Goal: Use online tool/utility

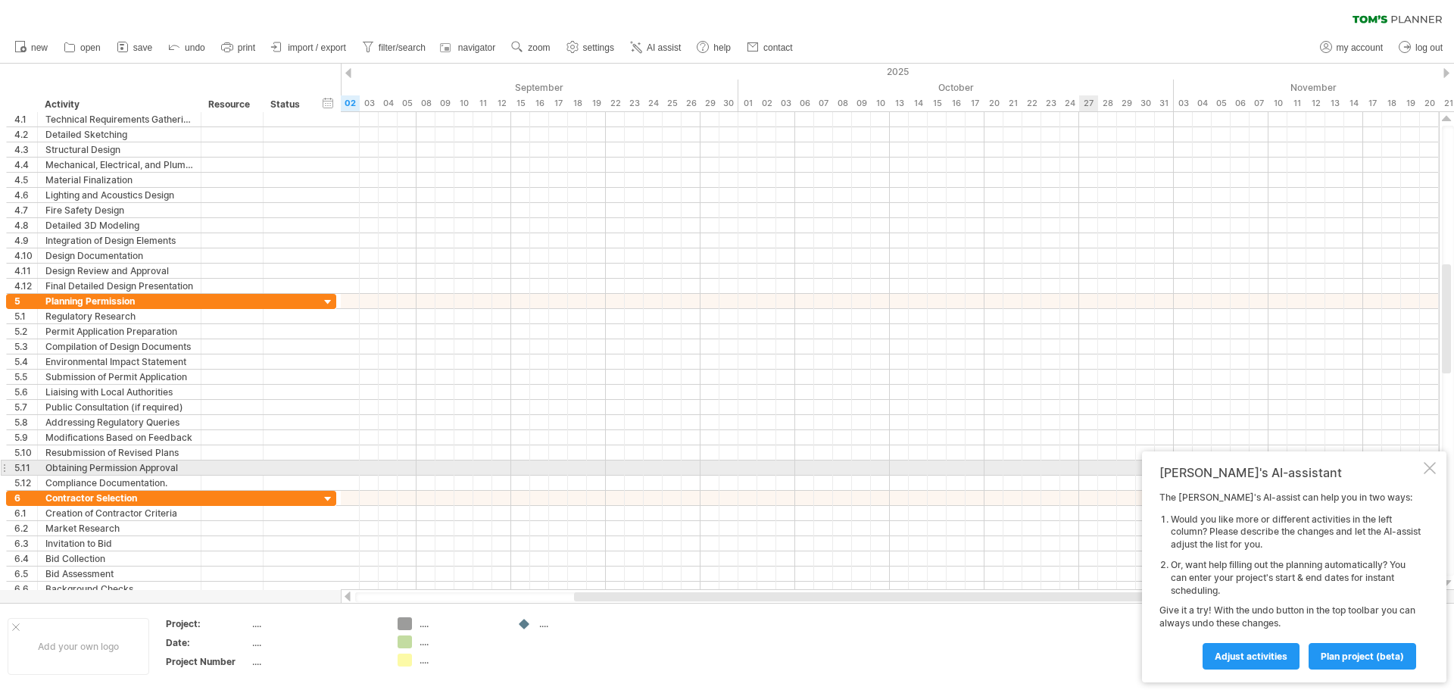
click at [1429, 468] on div at bounding box center [1430, 468] width 12 height 12
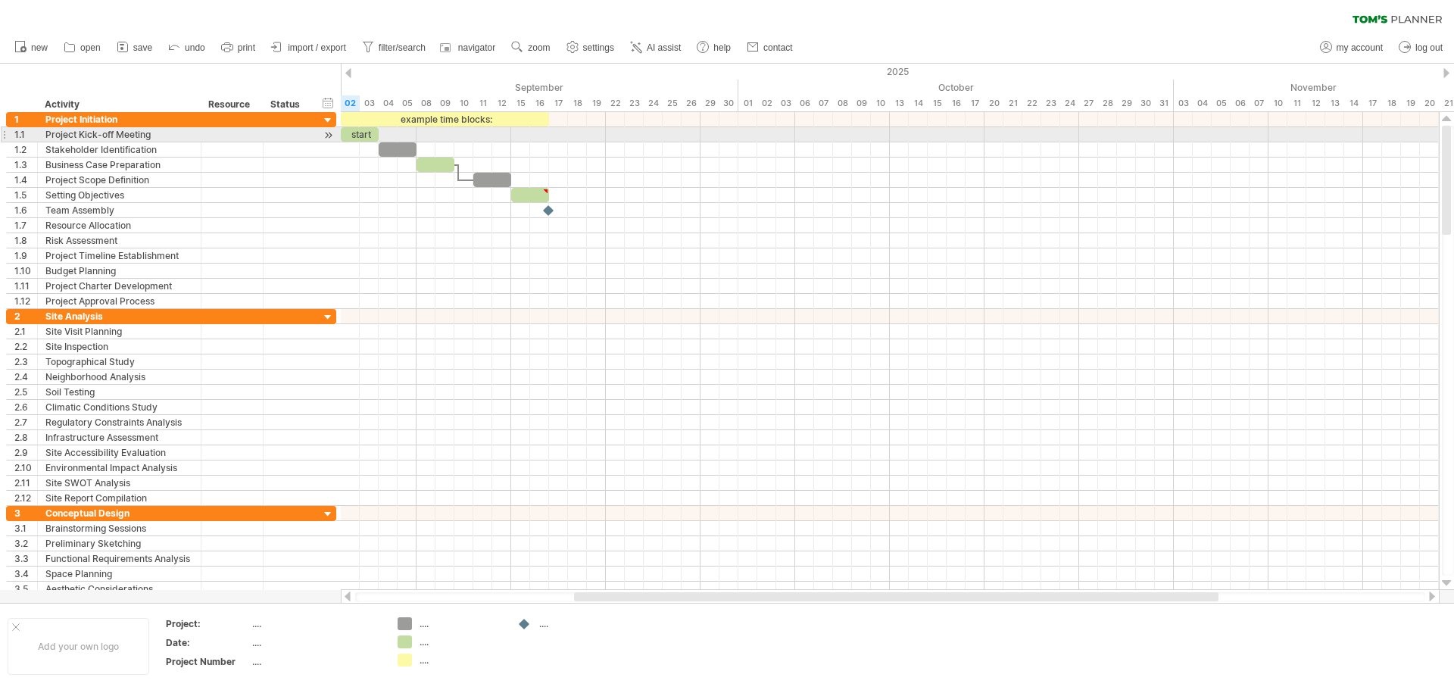
drag, startPoint x: 1448, startPoint y: 319, endPoint x: 1242, endPoint y: 137, distance: 274.2
click at [1452, 132] on div at bounding box center [1448, 351] width 12 height 450
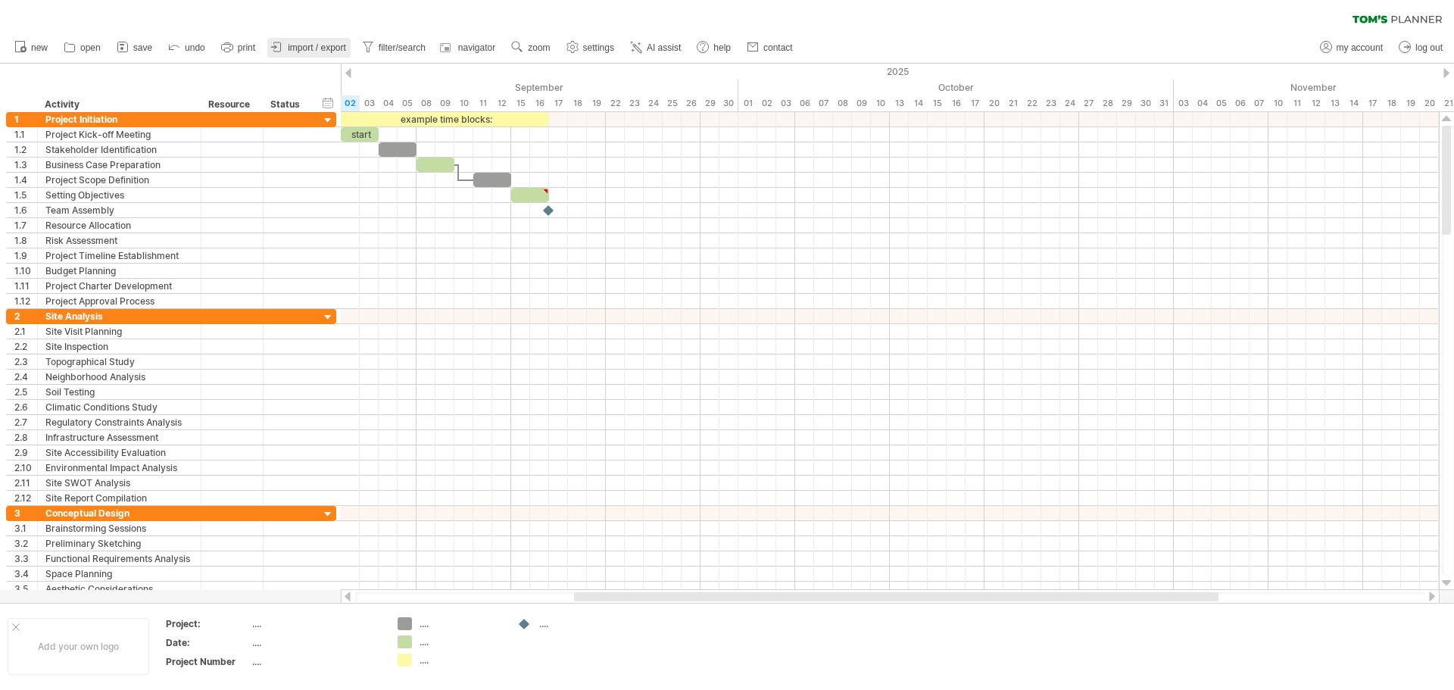
click at [329, 48] on span "import / export" at bounding box center [317, 47] width 58 height 11
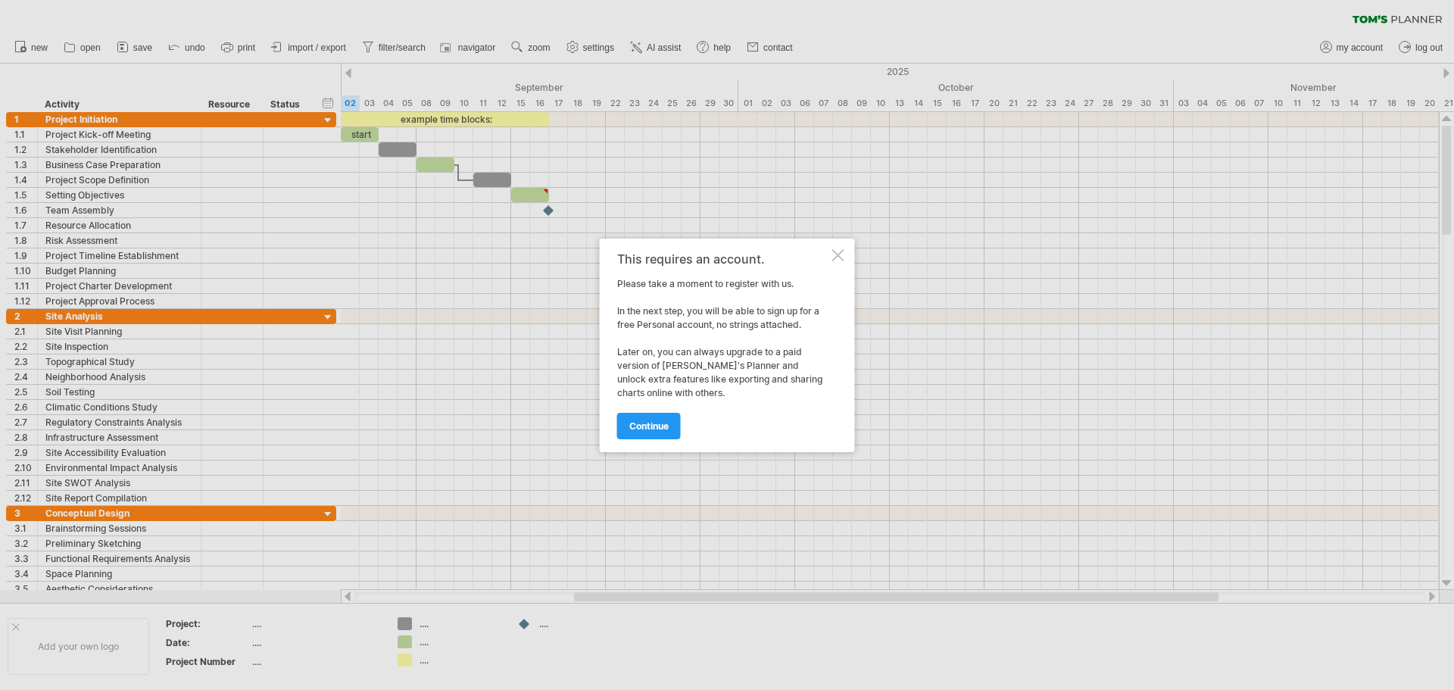
click at [841, 256] on div at bounding box center [839, 255] width 12 height 12
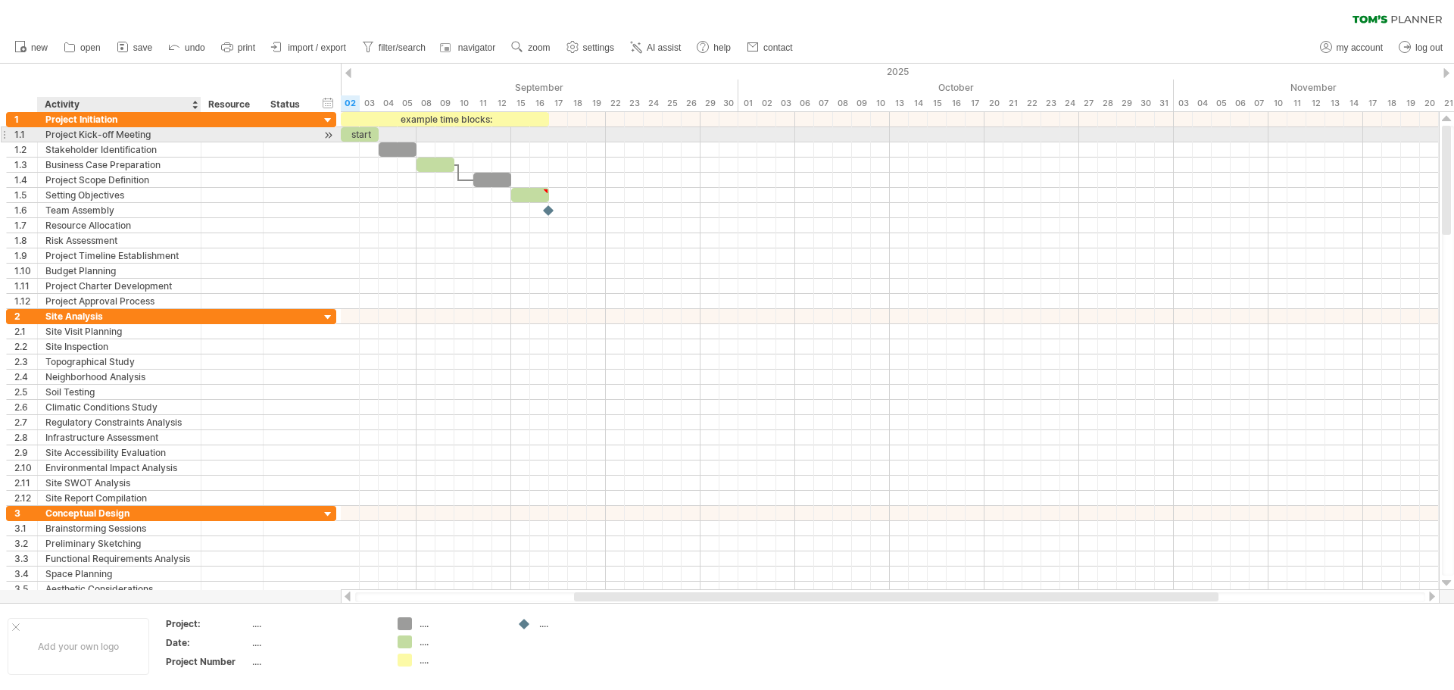
click at [123, 129] on div "Project Kick-off Meeting" at bounding box center [119, 134] width 148 height 14
click at [326, 135] on div at bounding box center [328, 135] width 14 height 16
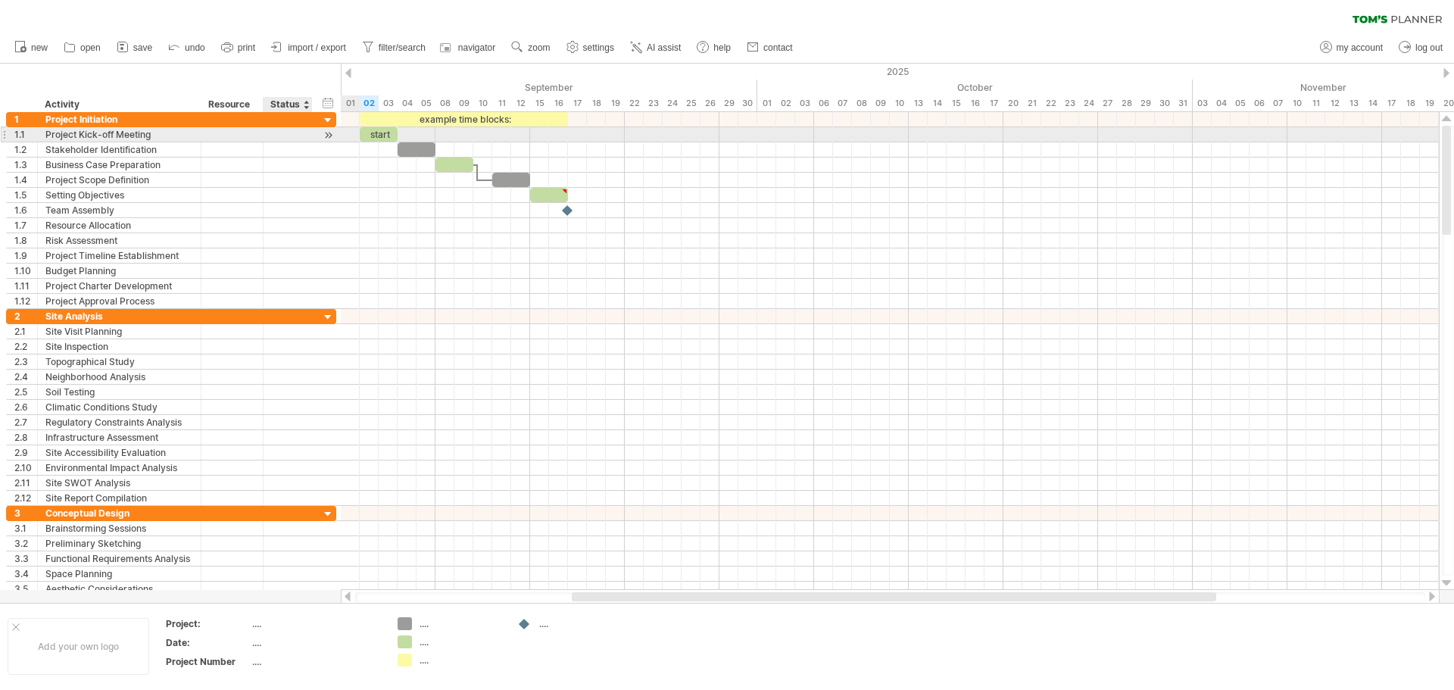
click at [327, 136] on div at bounding box center [328, 135] width 14 height 16
click at [326, 133] on div at bounding box center [328, 135] width 14 height 16
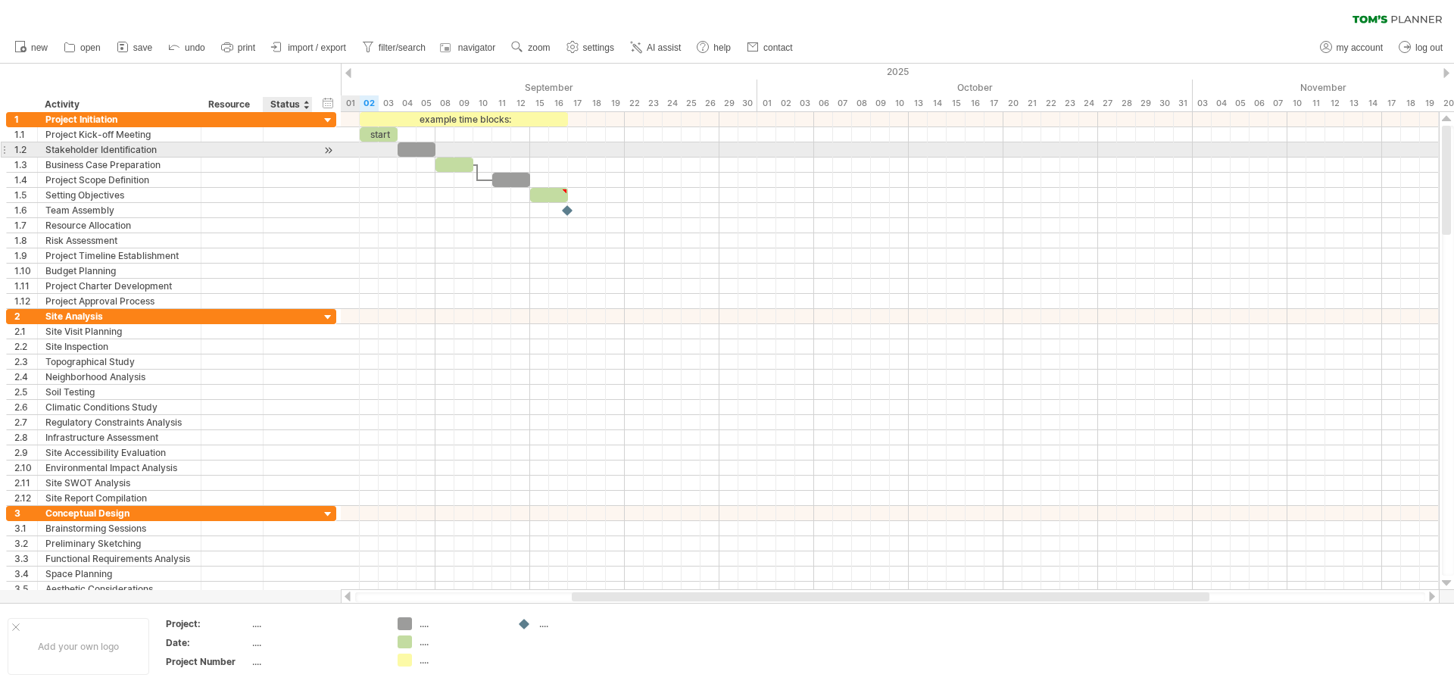
click at [327, 152] on div at bounding box center [328, 150] width 14 height 16
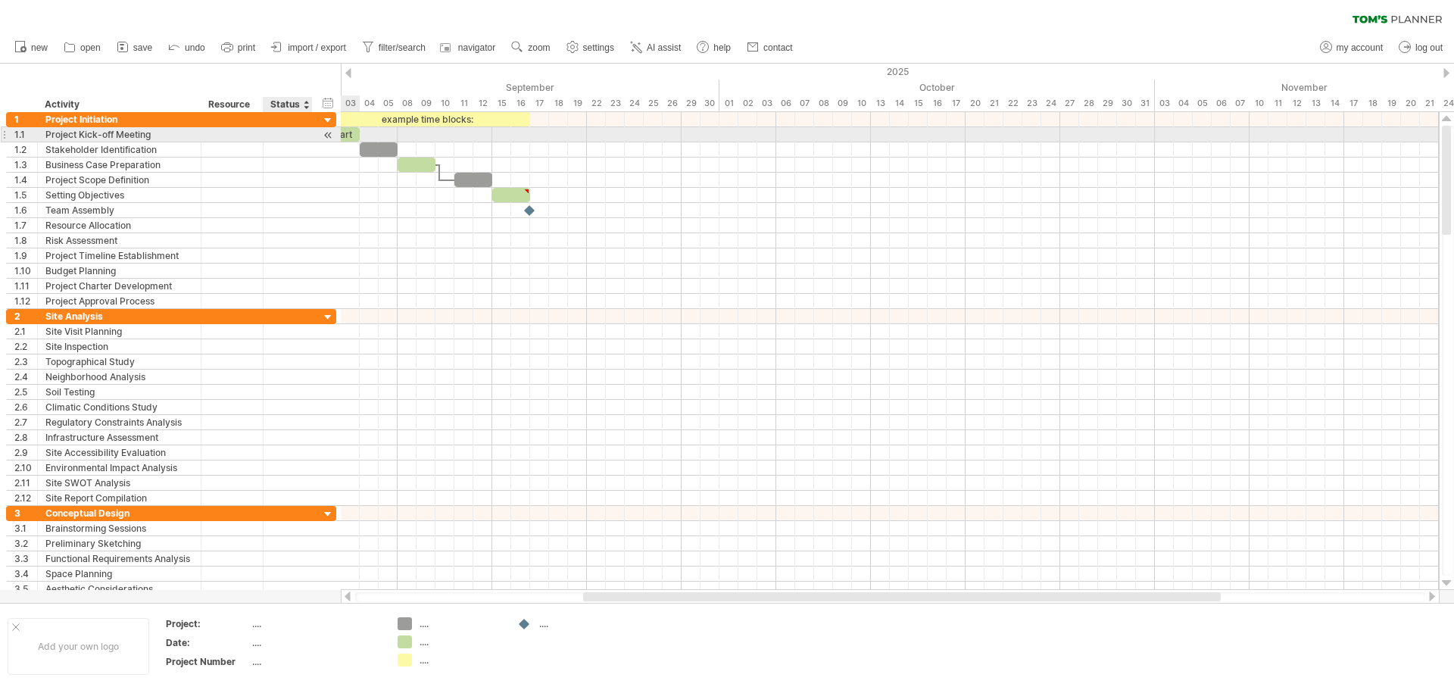
click at [330, 134] on div at bounding box center [328, 135] width 14 height 16
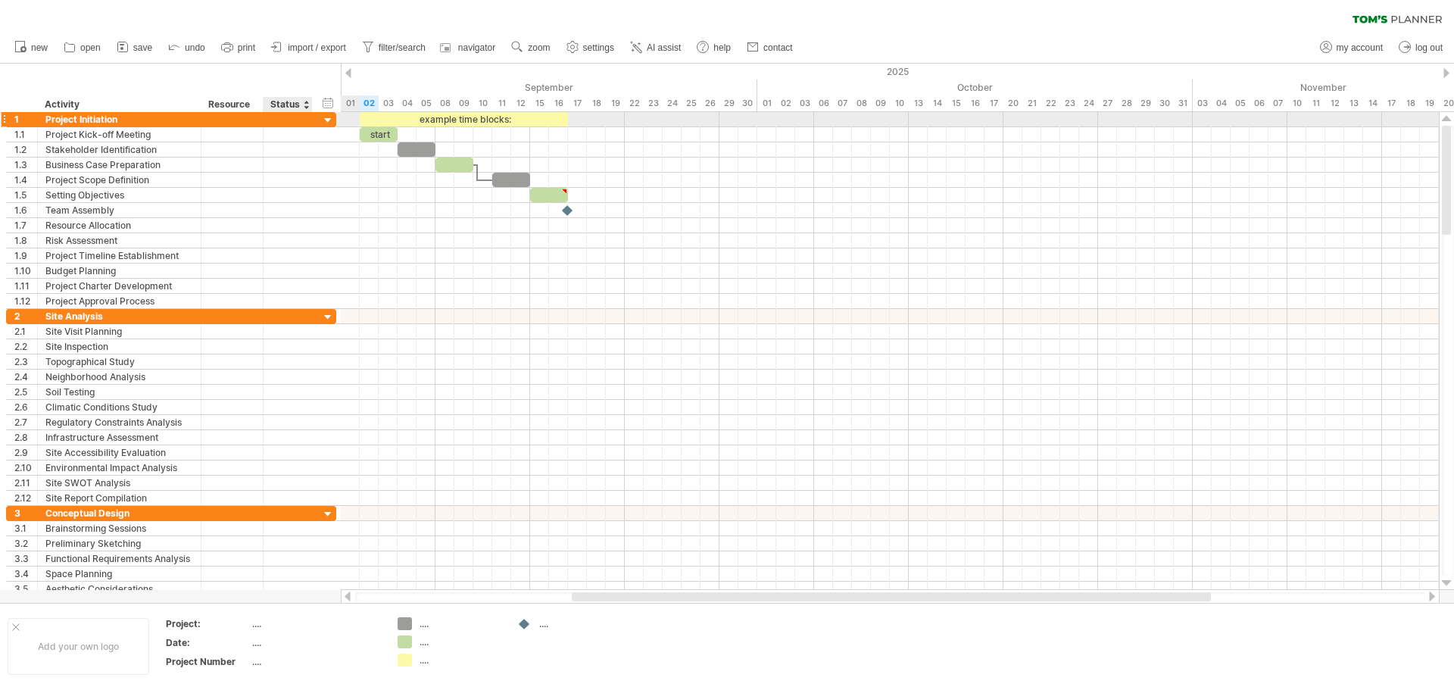
click at [328, 120] on div at bounding box center [328, 121] width 14 height 14
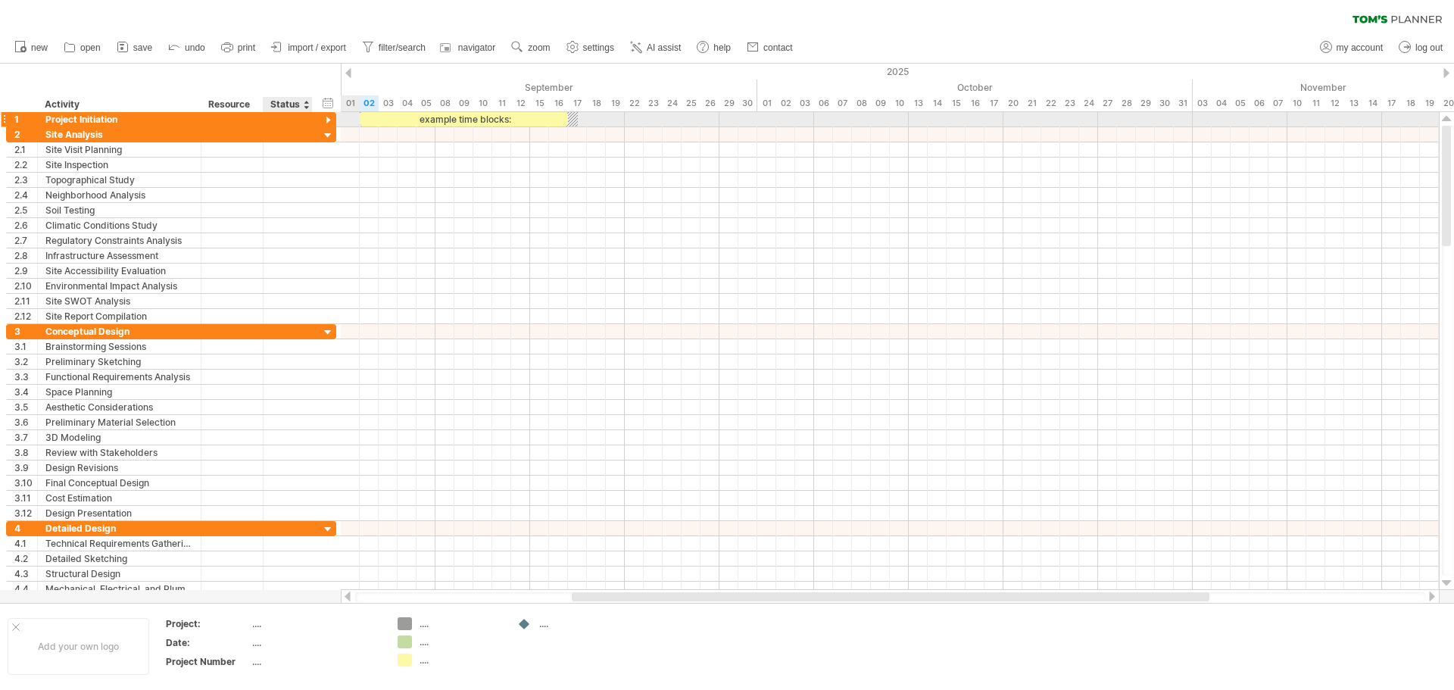
click at [329, 117] on div at bounding box center [328, 121] width 14 height 14
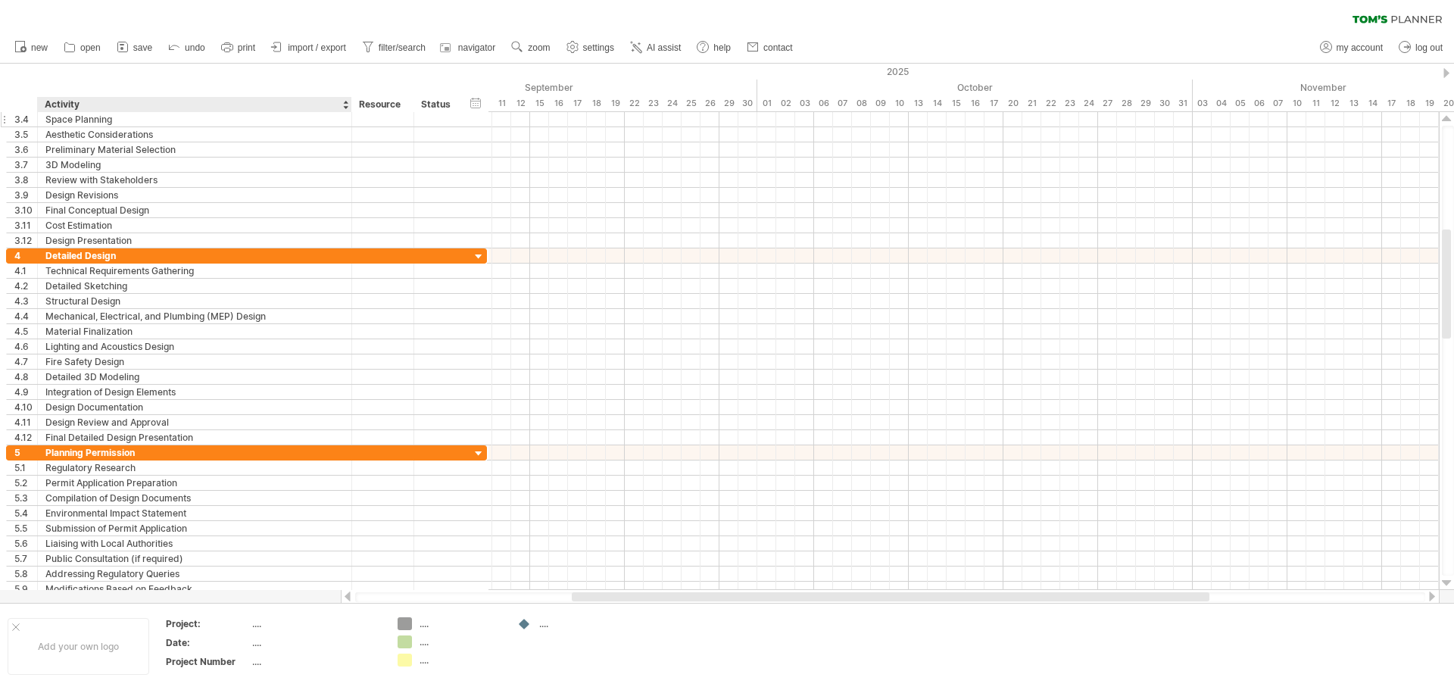
drag, startPoint x: 198, startPoint y: 102, endPoint x: 336, endPoint y: 114, distance: 138.4
click at [336, 114] on div "Trying to reach [DOMAIN_NAME] Connected again... 0% clear filter new 1" at bounding box center [727, 345] width 1454 height 690
